Goal: Task Accomplishment & Management: Use online tool/utility

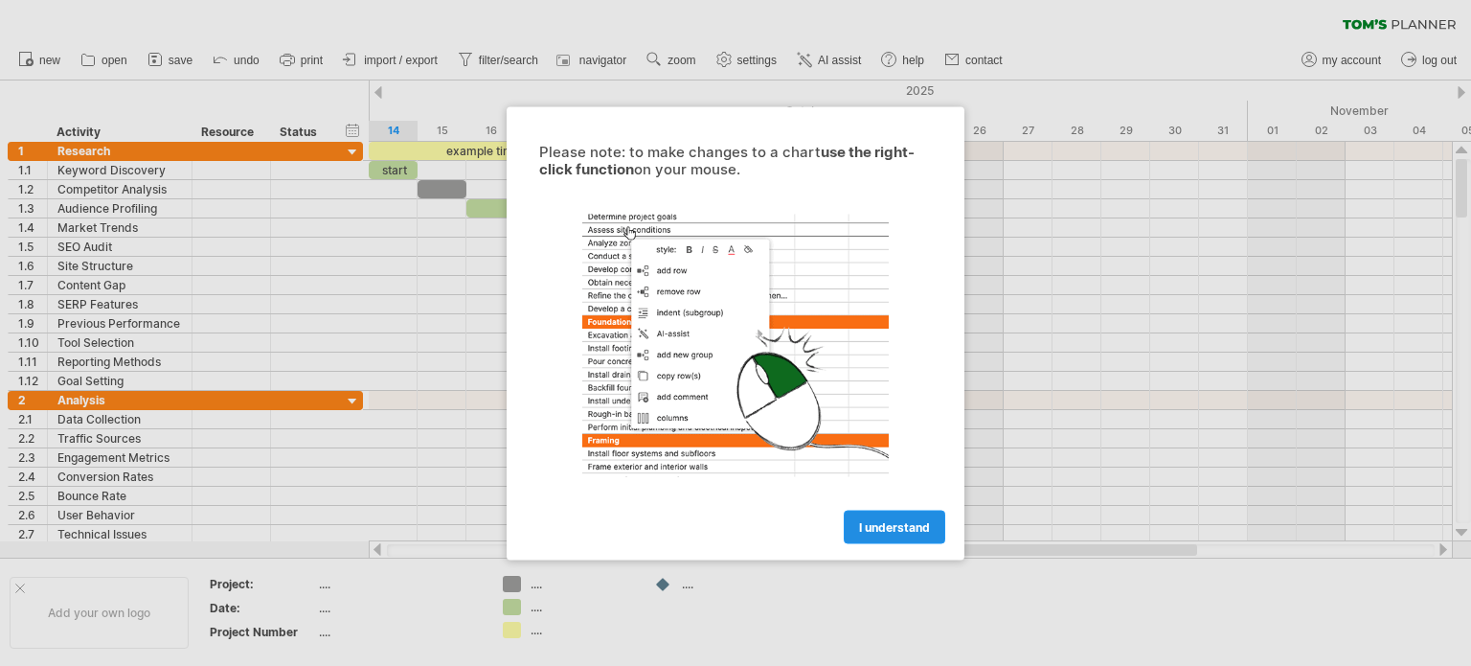
click at [904, 524] on span "I understand" at bounding box center [894, 526] width 71 height 14
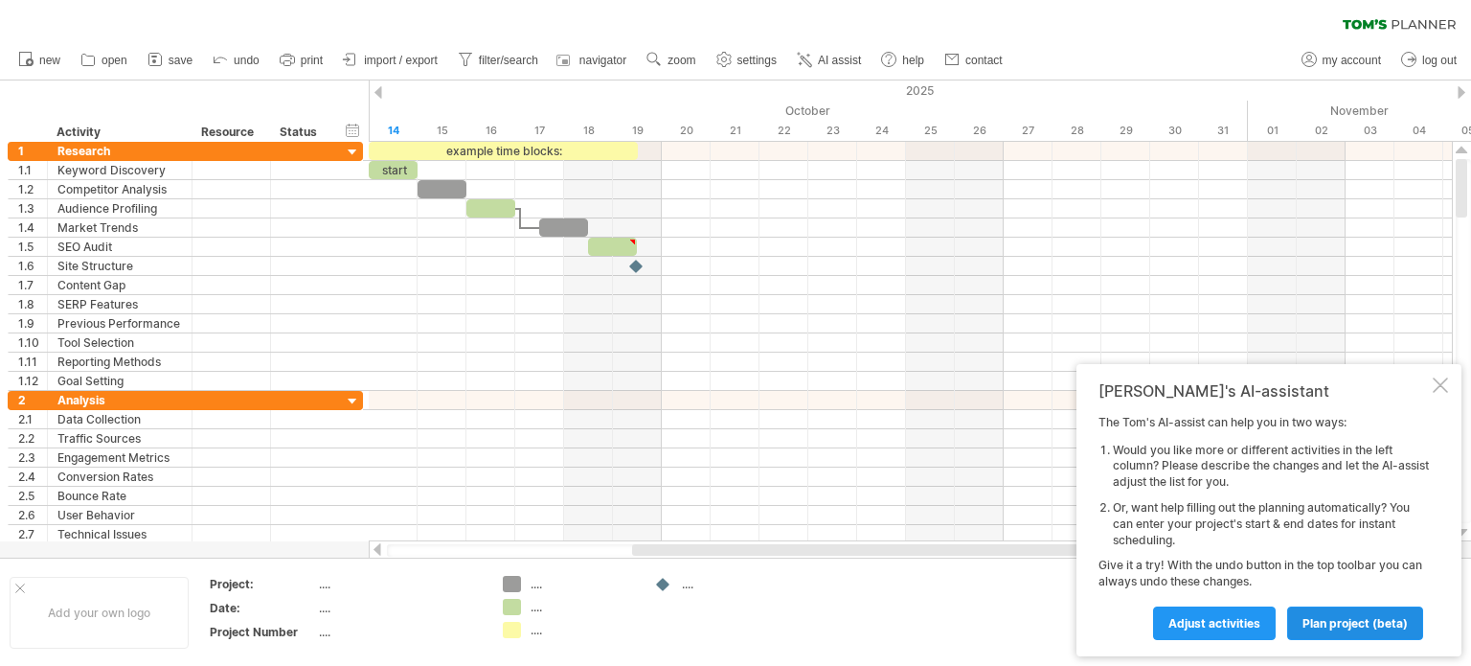
click at [1353, 622] on span "plan project (beta)" at bounding box center [1355, 623] width 105 height 14
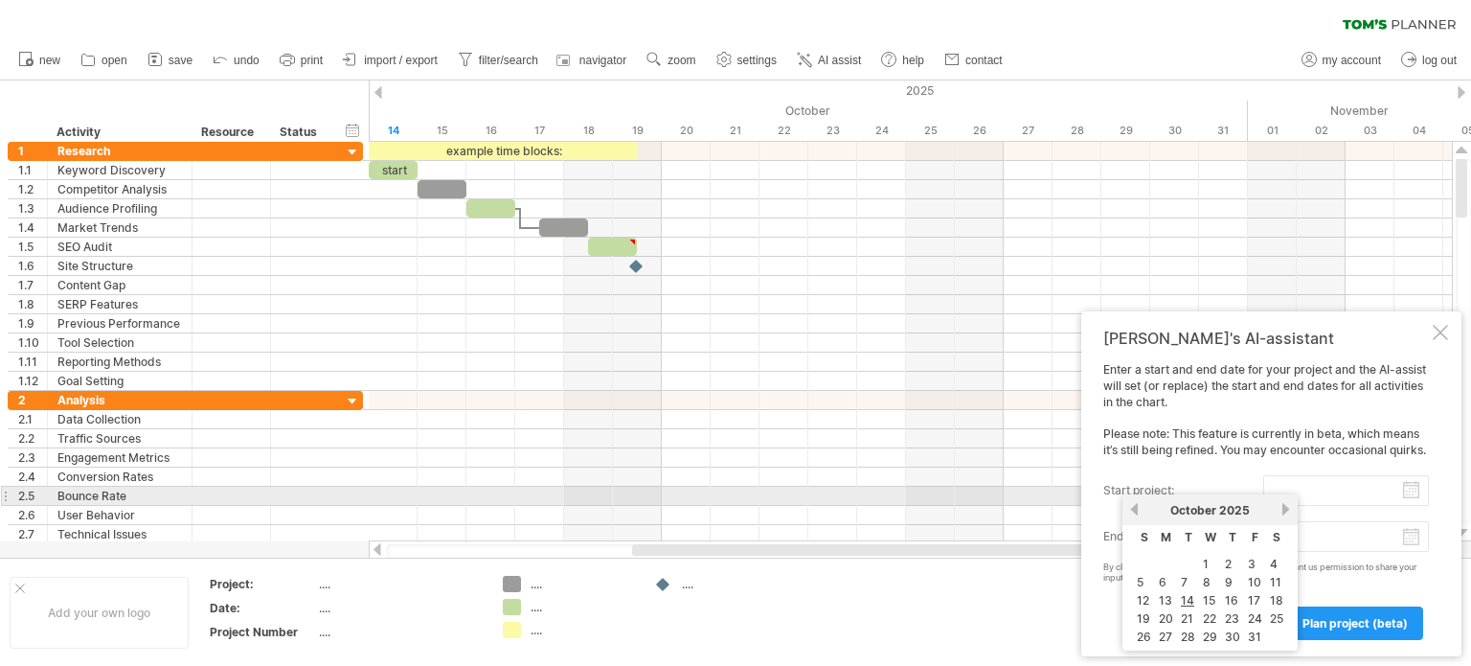
click at [1411, 489] on input "start project:" at bounding box center [1347, 490] width 166 height 31
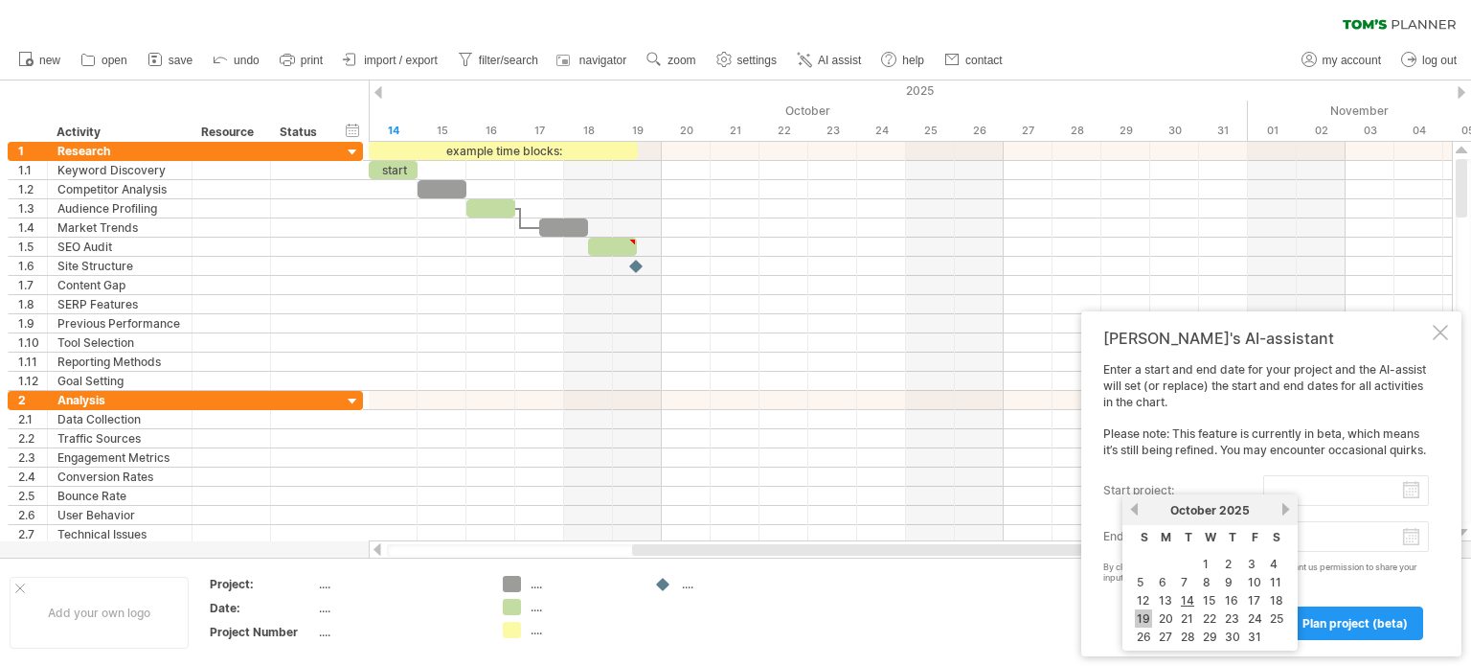
click at [1142, 617] on link "19" at bounding box center [1143, 618] width 17 height 18
type input "********"
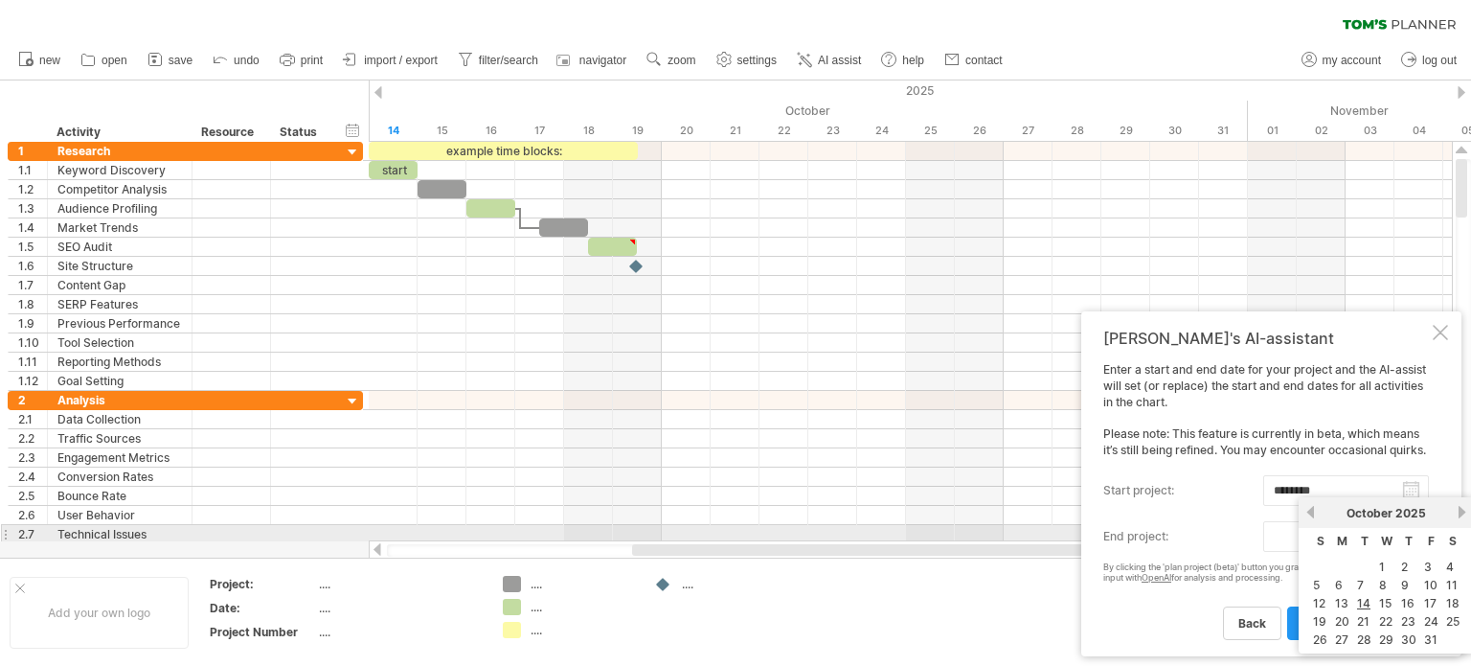
click at [1410, 539] on body "progress(100%) Trying to reach [DOMAIN_NAME] Connected again... 0% clear filter…" at bounding box center [735, 335] width 1471 height 670
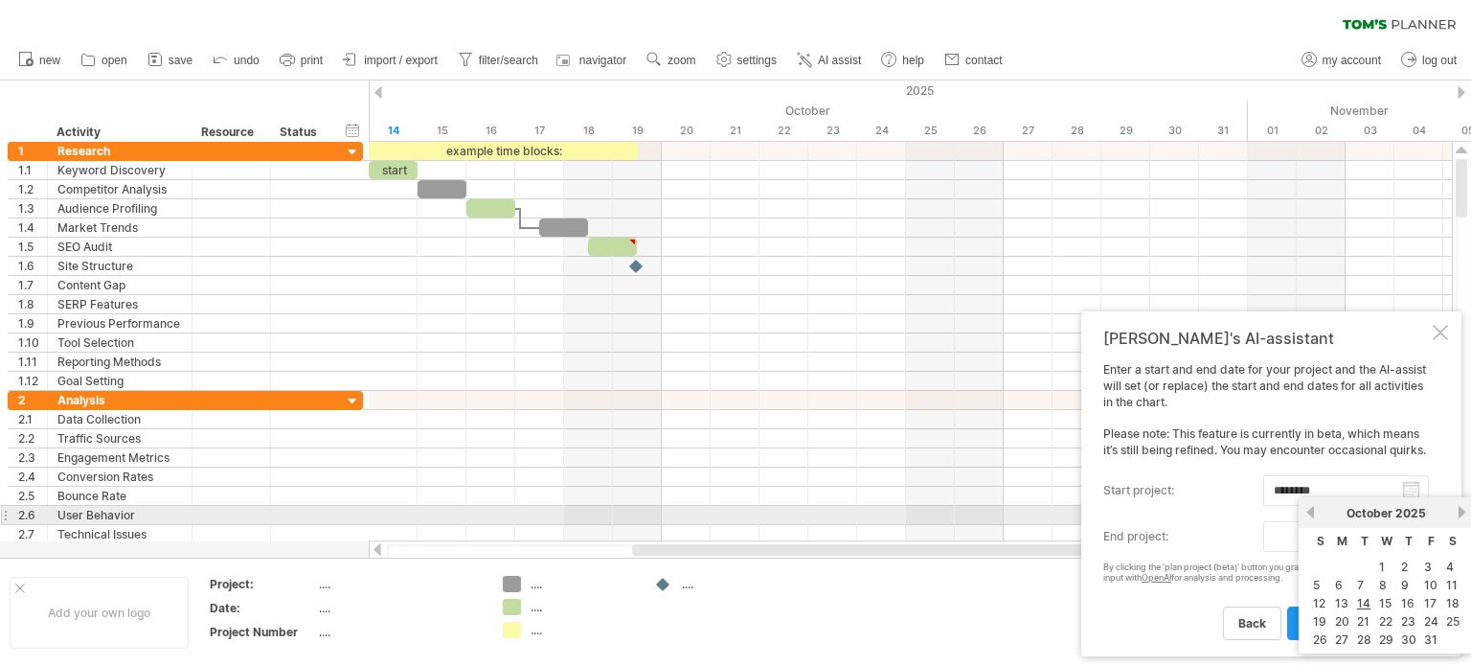
click at [1459, 510] on link "next" at bounding box center [1462, 512] width 14 height 14
click at [1459, 510] on link "next" at bounding box center [1460, 512] width 14 height 14
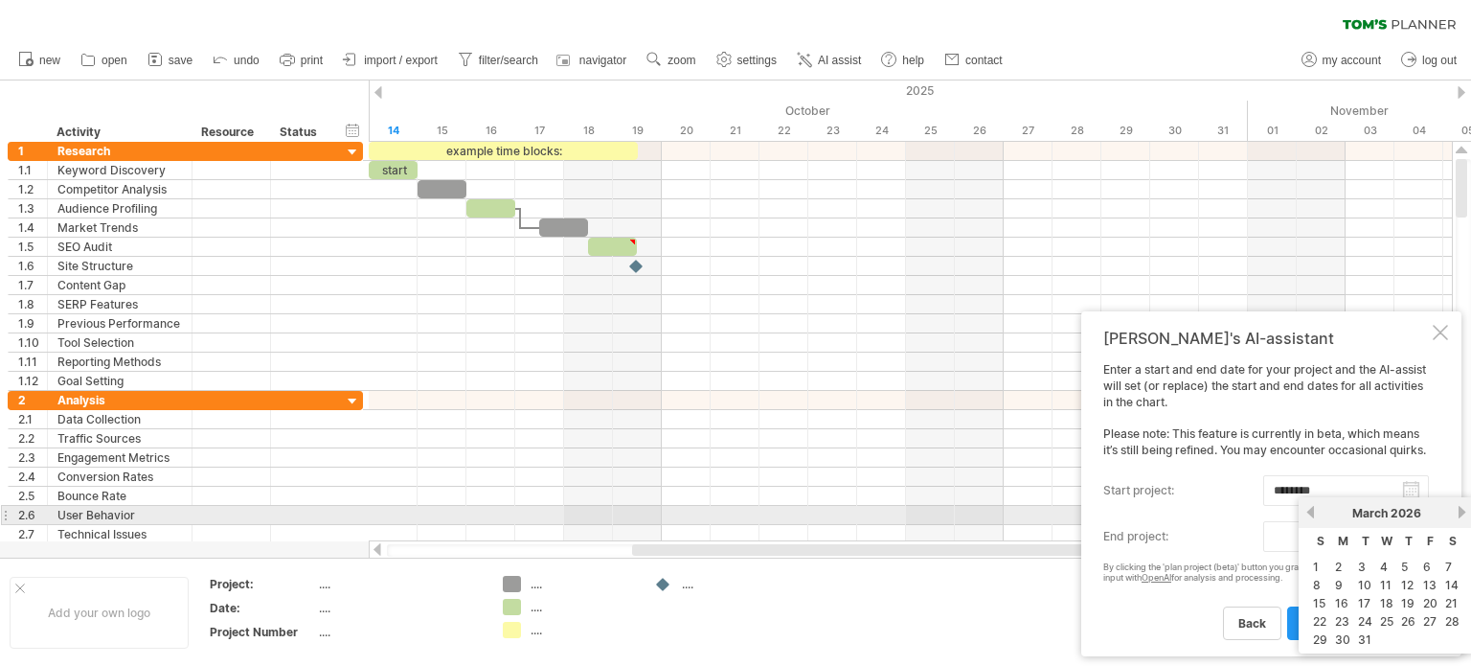
click at [1459, 510] on link "next" at bounding box center [1462, 512] width 14 height 14
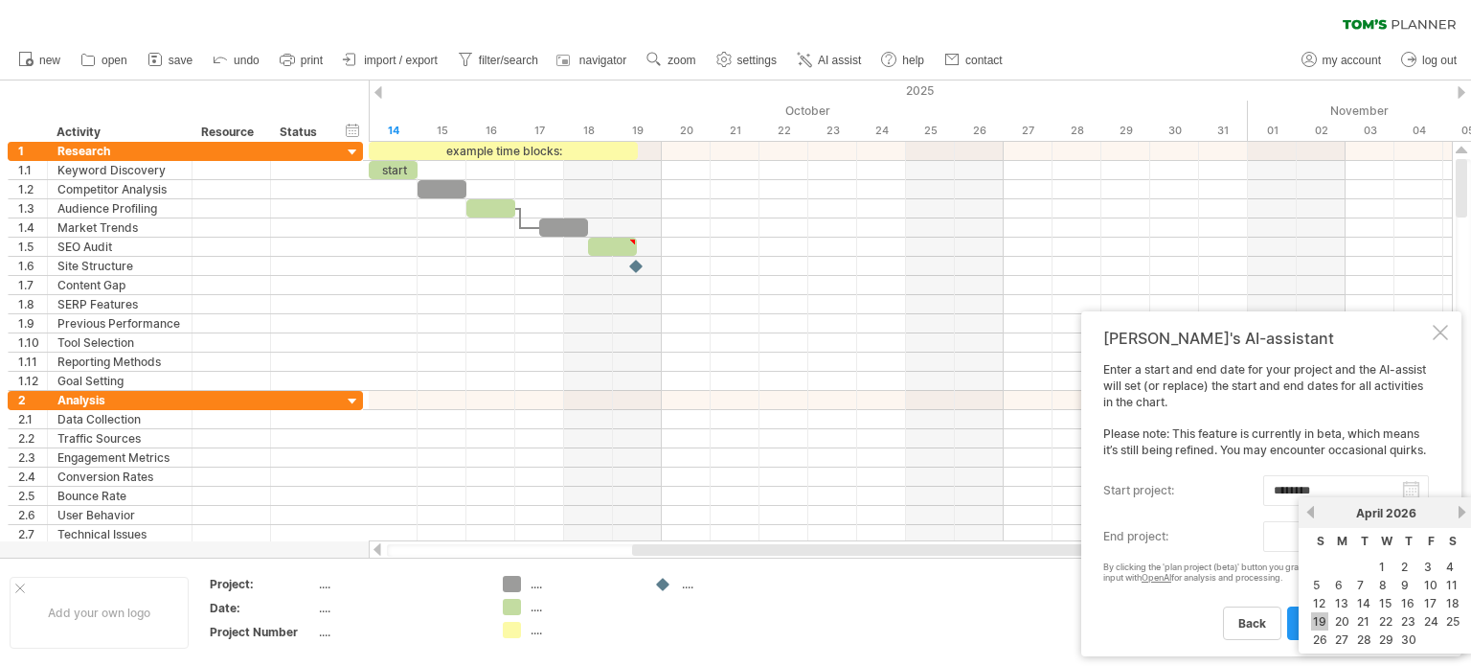
click at [1322, 625] on link "19" at bounding box center [1319, 621] width 17 height 18
type input "********"
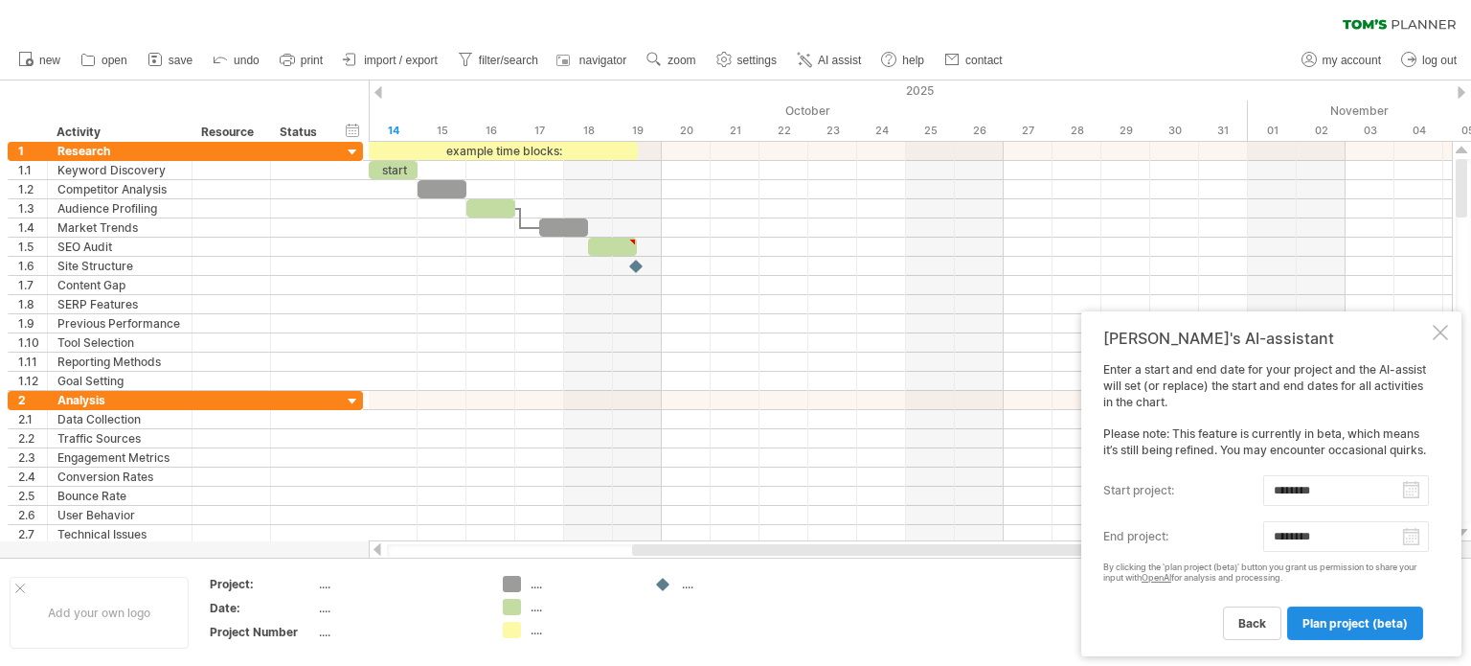
click at [1380, 619] on span "plan project (beta)" at bounding box center [1355, 623] width 105 height 14
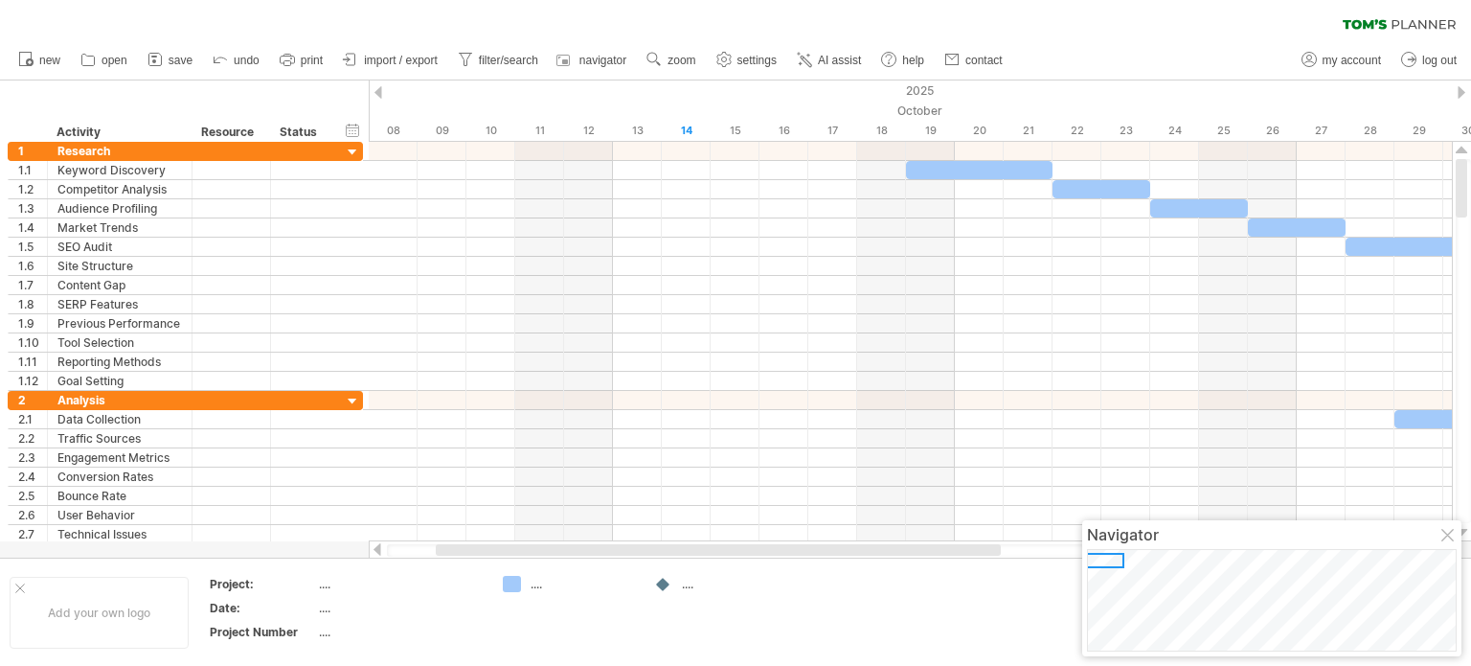
drag, startPoint x: 732, startPoint y: 558, endPoint x: 830, endPoint y: 580, distance: 100.2
click at [830, 580] on div "Add your own logo Project: .... Date: .... Project Number .... .... ...." at bounding box center [735, 612] width 1471 height 109
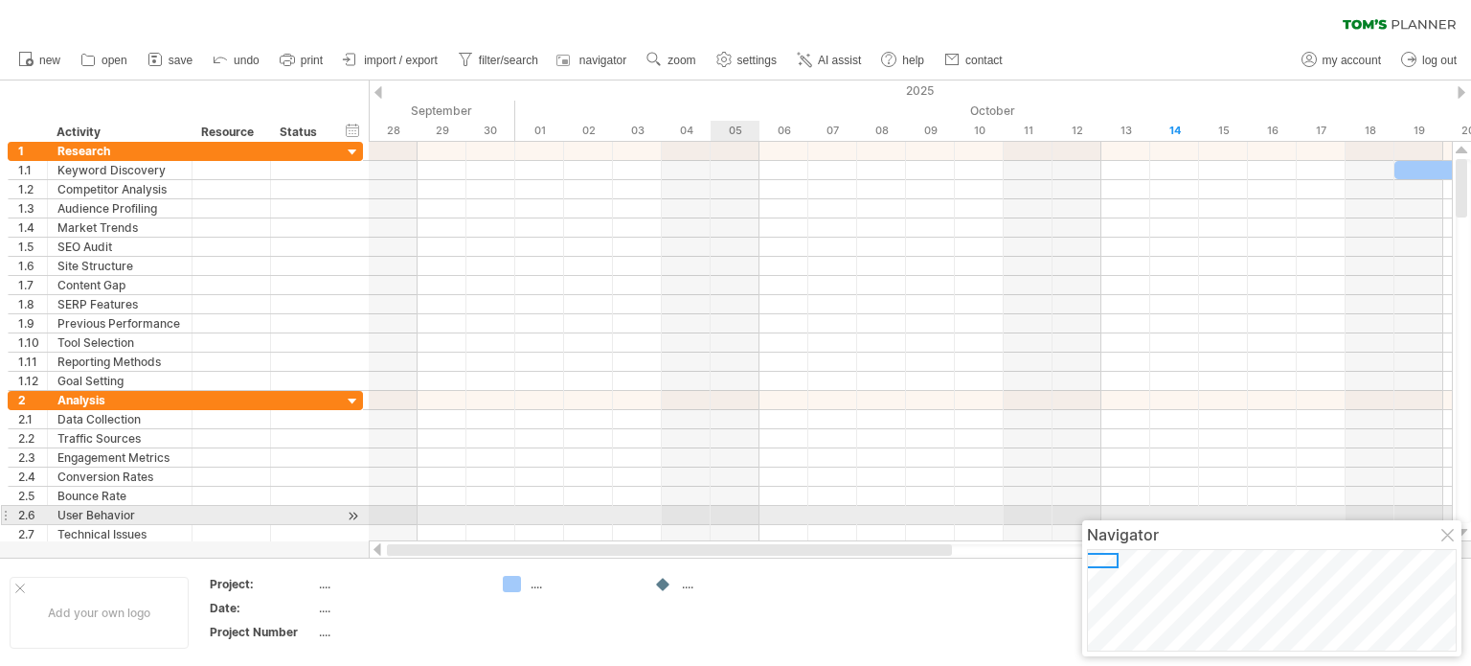
drag, startPoint x: 879, startPoint y: 553, endPoint x: 725, endPoint y: 523, distance: 157.1
click at [725, 523] on div "Trying to reach [DOMAIN_NAME] Connected again... 0% clear filter new 1" at bounding box center [735, 333] width 1471 height 666
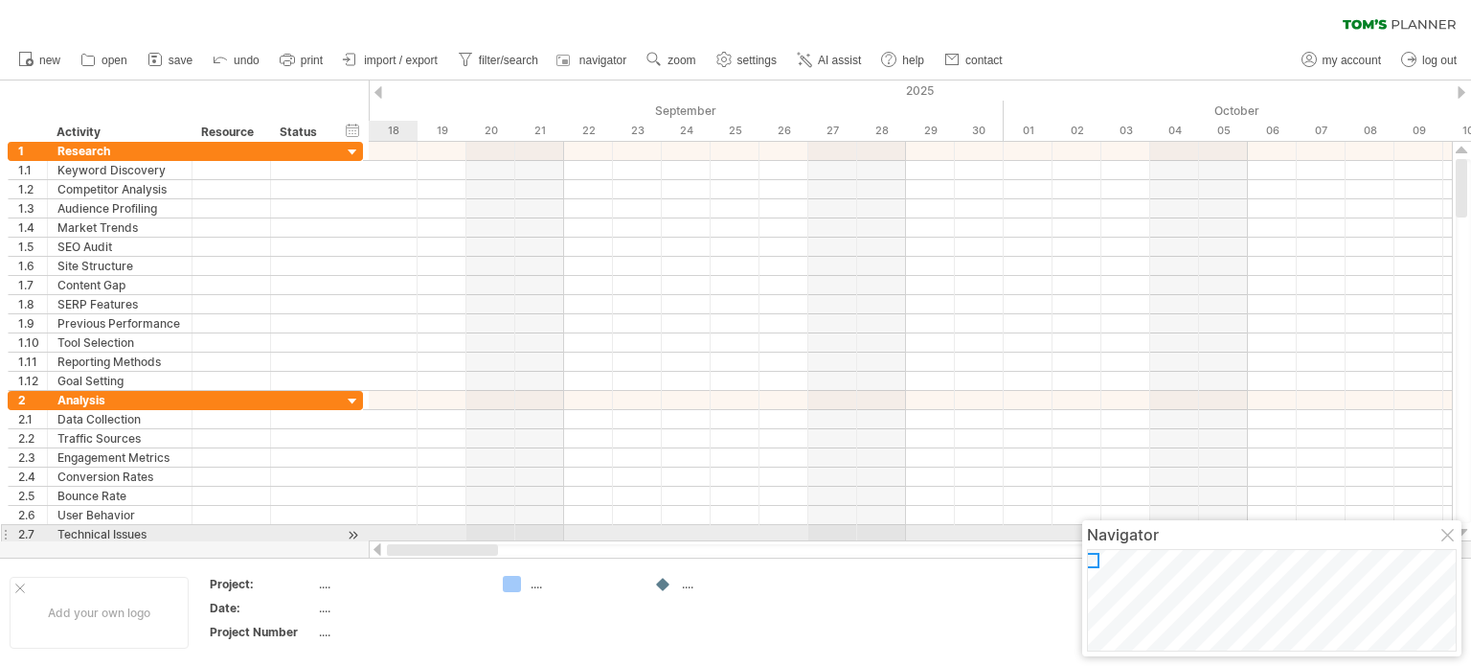
drag, startPoint x: 530, startPoint y: 554, endPoint x: 368, endPoint y: 539, distance: 162.5
click at [368, 539] on div "Trying to reach [DOMAIN_NAME] Connected again... 0% clear filter new 1" at bounding box center [735, 333] width 1471 height 666
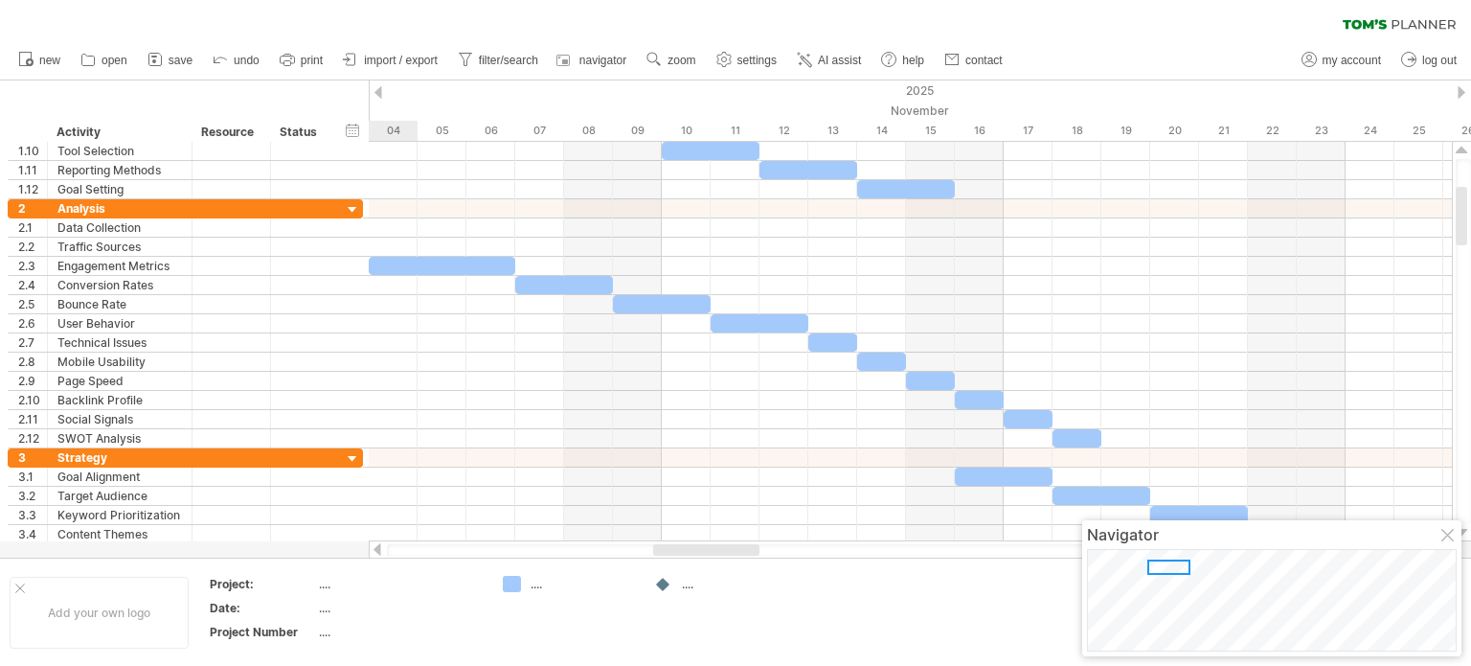
drag, startPoint x: 520, startPoint y: 544, endPoint x: 741, endPoint y: 558, distance: 220.7
click at [741, 558] on div "Trying to reach [DOMAIN_NAME] Connected again... 0% clear filter new 1" at bounding box center [735, 333] width 1471 height 666
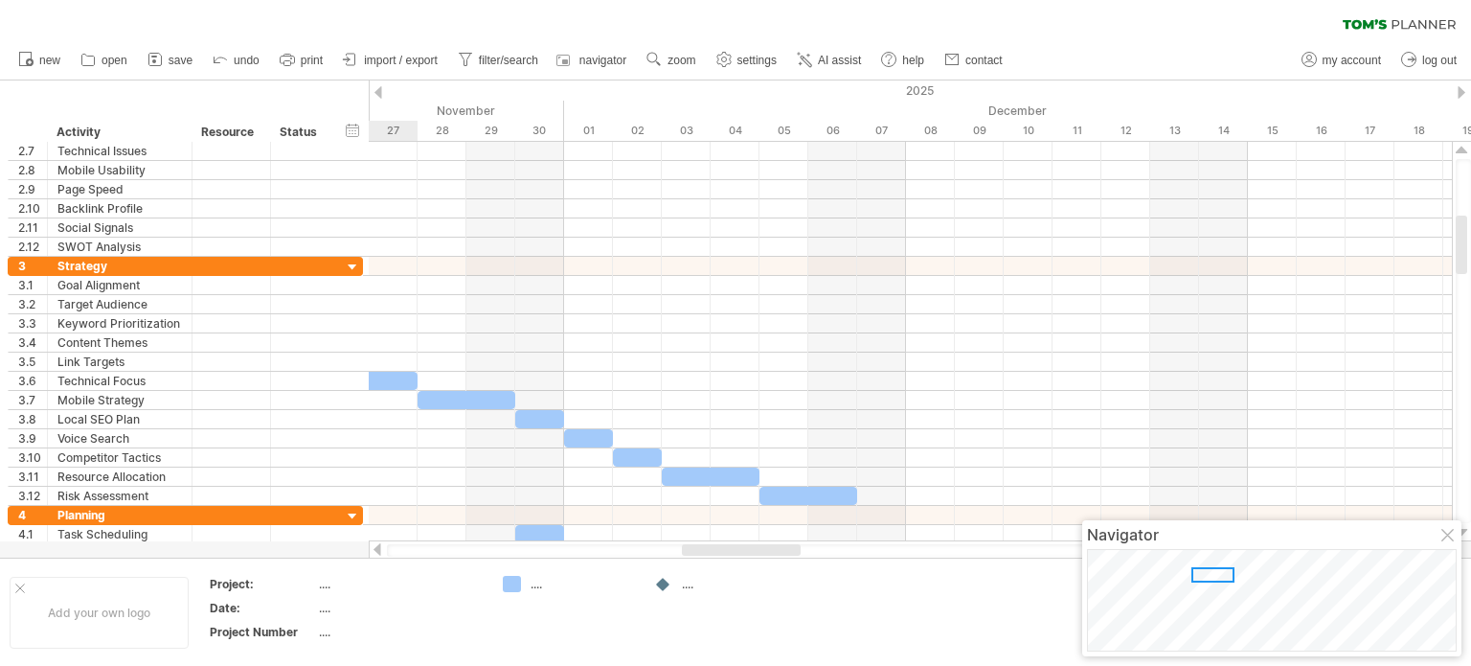
drag, startPoint x: 672, startPoint y: 552, endPoint x: 794, endPoint y: 552, distance: 122.6
click at [794, 552] on div at bounding box center [741, 549] width 119 height 11
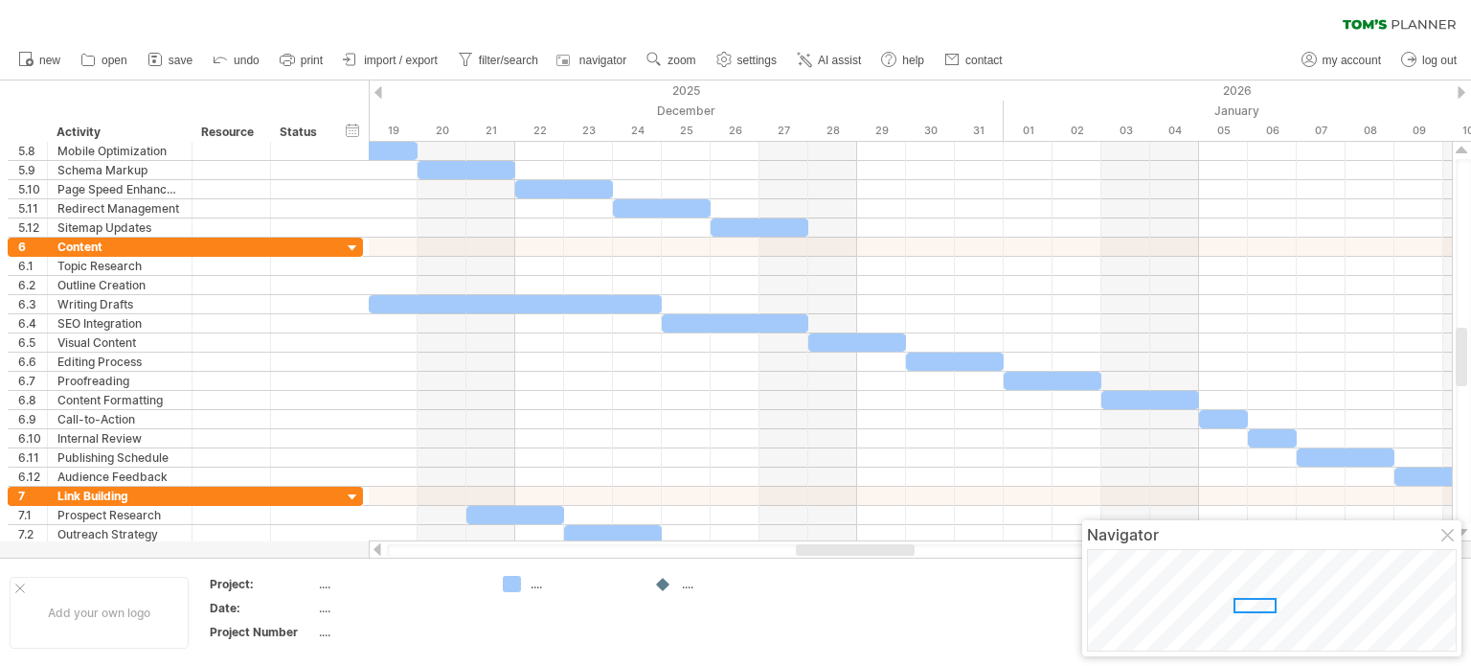
drag, startPoint x: 749, startPoint y: 552, endPoint x: 864, endPoint y: 558, distance: 115.2
click at [864, 558] on div "Trying to reach [DOMAIN_NAME] Connected again... 0% clear filter new 1" at bounding box center [735, 333] width 1471 height 666
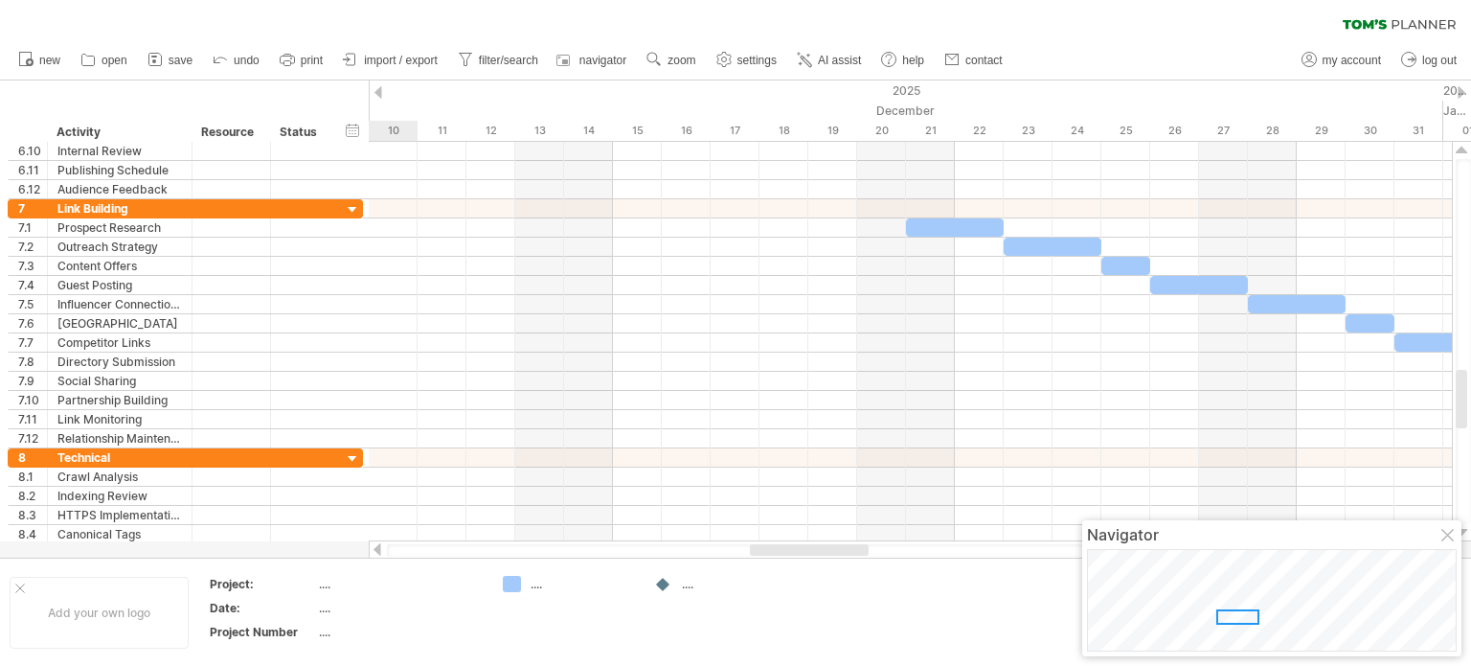
drag, startPoint x: 837, startPoint y: 551, endPoint x: 791, endPoint y: 552, distance: 46.0
click at [791, 552] on div at bounding box center [809, 549] width 119 height 11
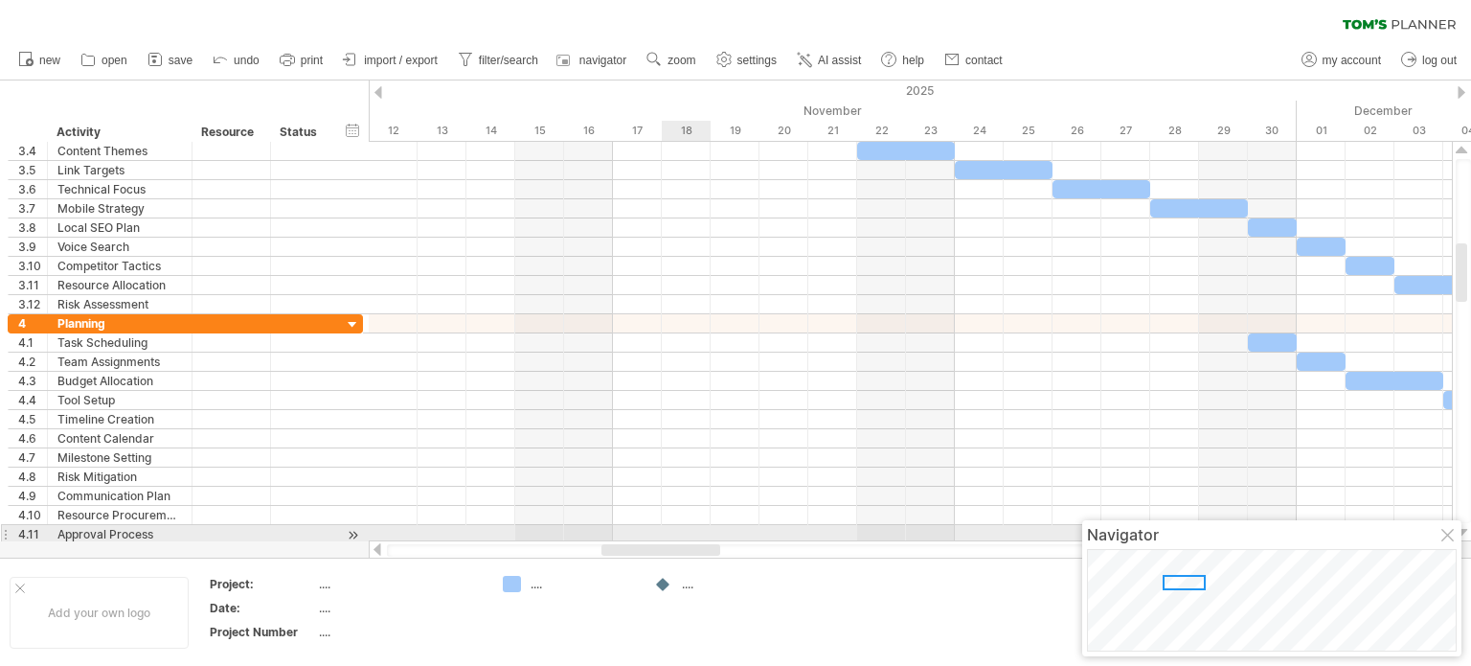
drag, startPoint x: 841, startPoint y: 552, endPoint x: 694, endPoint y: 527, distance: 149.6
click at [694, 527] on div "Trying to reach [DOMAIN_NAME] Connected again... 0% clear filter new 1" at bounding box center [735, 333] width 1471 height 666
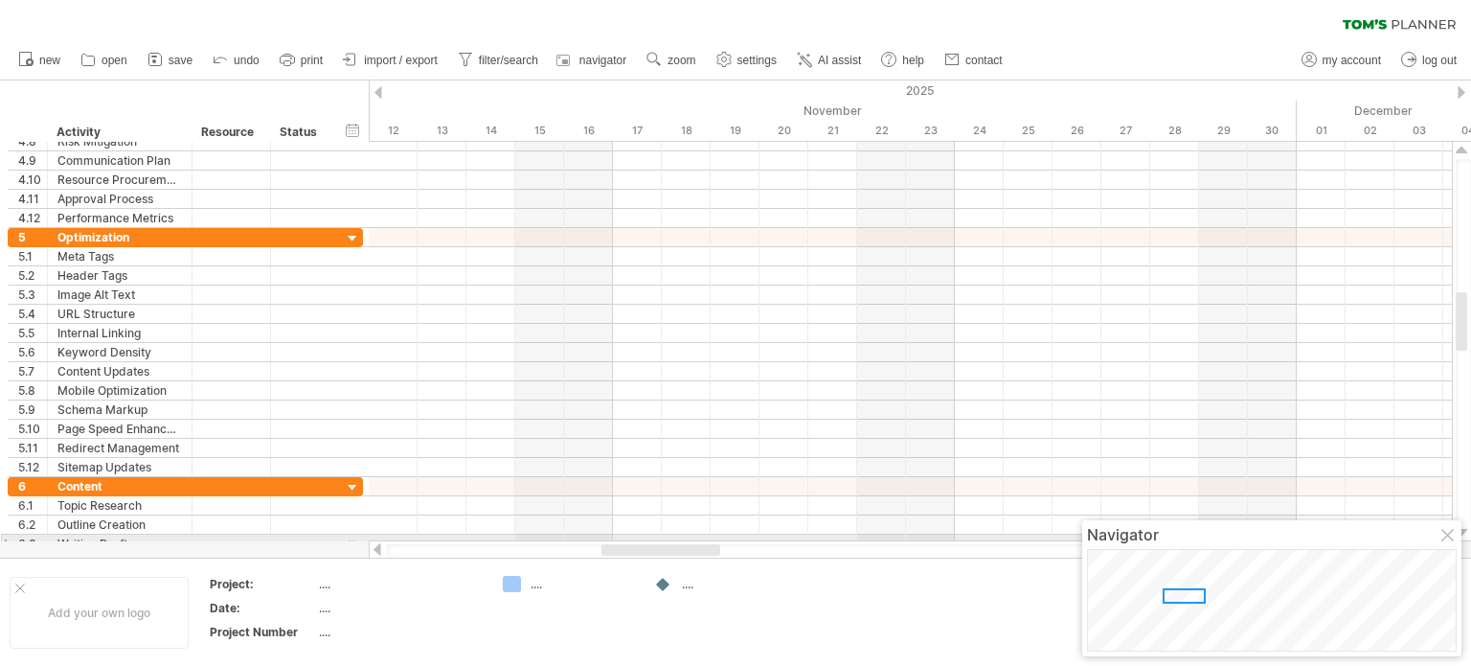
click at [683, 540] on div at bounding box center [911, 549] width 1084 height 19
click at [692, 547] on div at bounding box center [661, 549] width 119 height 11
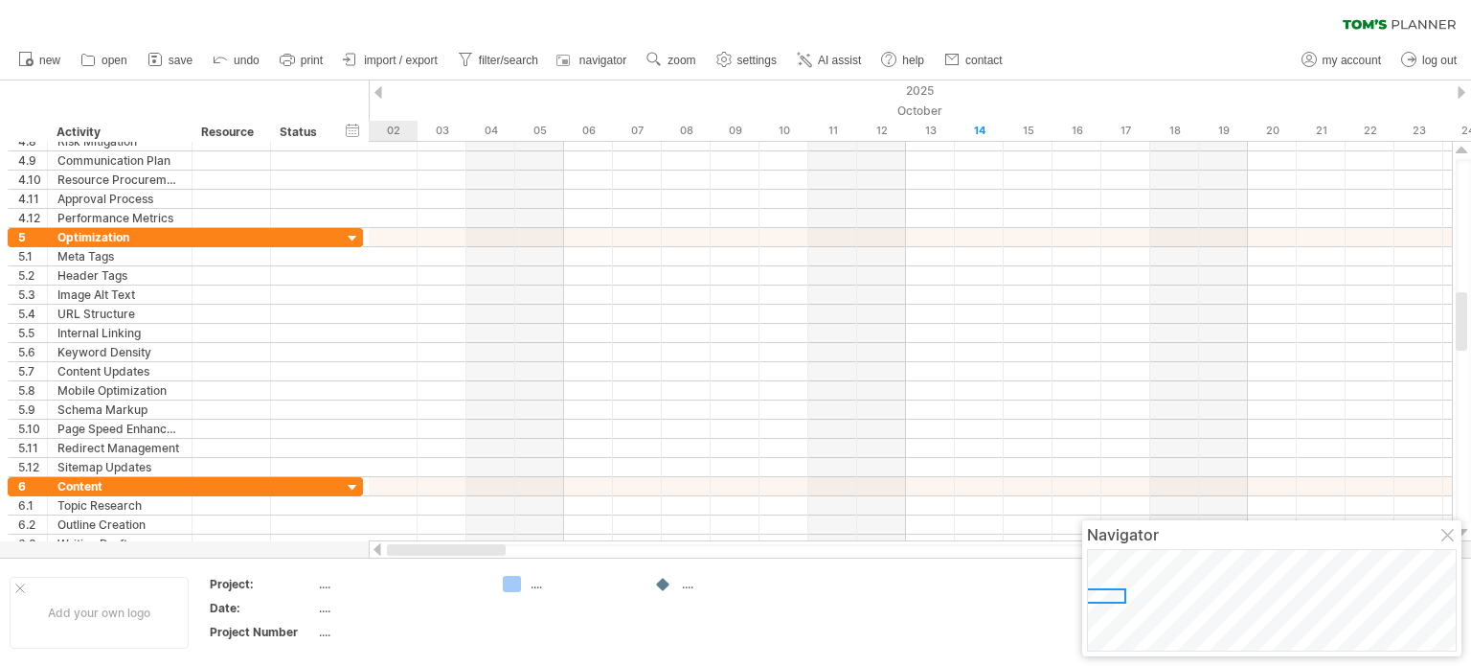
drag, startPoint x: 692, startPoint y: 547, endPoint x: 411, endPoint y: 552, distance: 280.7
click at [411, 552] on div at bounding box center [446, 549] width 119 height 11
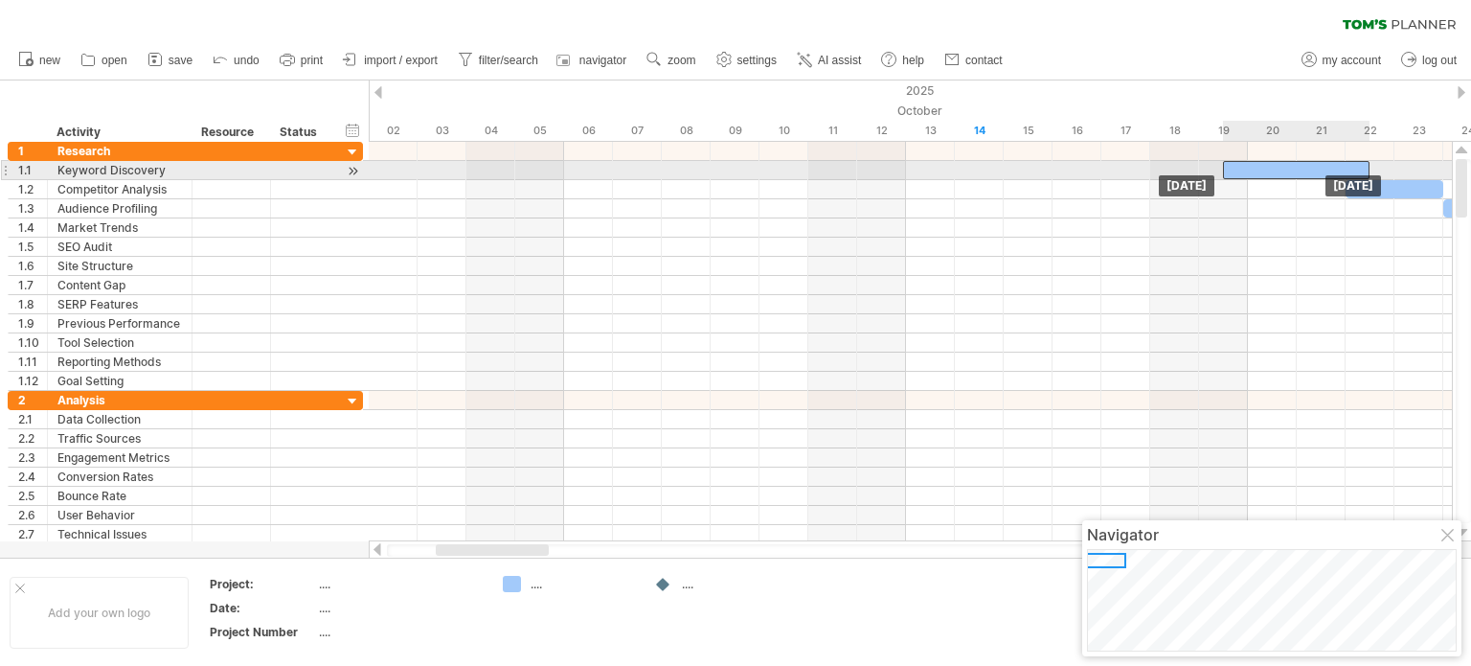
drag, startPoint x: 1242, startPoint y: 166, endPoint x: 1265, endPoint y: 164, distance: 23.1
click at [1265, 164] on div at bounding box center [1296, 170] width 147 height 18
